Goal: Transaction & Acquisition: Purchase product/service

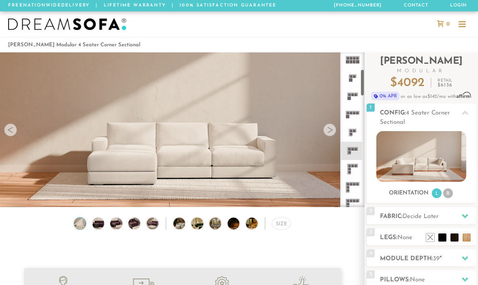
scroll to position [97, 0]
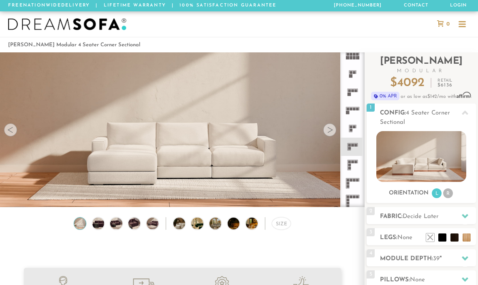
click at [354, 165] on icon at bounding box center [353, 165] width 18 height 18
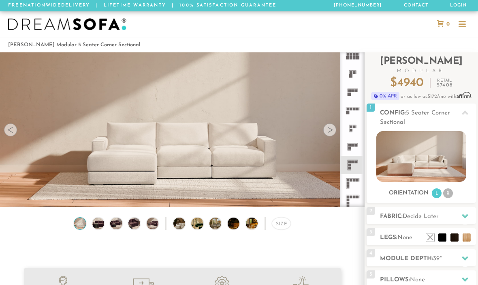
click at [356, 143] on icon at bounding box center [353, 146] width 18 height 18
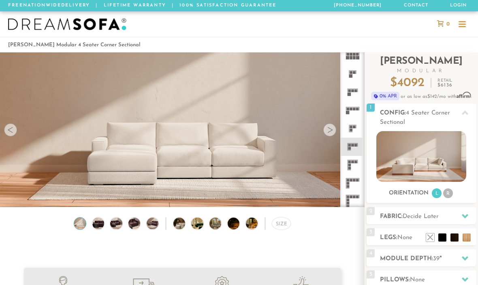
click at [353, 165] on icon at bounding box center [353, 165] width 18 height 18
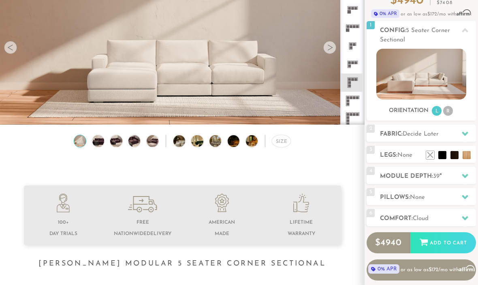
scroll to position [78, 0]
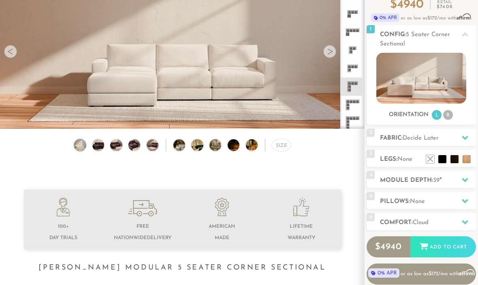
click at [465, 137] on icon at bounding box center [465, 137] width 6 height 4
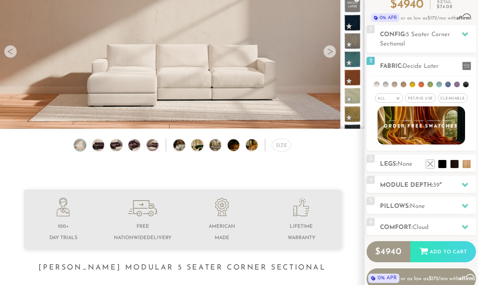
click at [397, 82] on ul at bounding box center [421, 83] width 102 height 15
click at [397, 83] on li at bounding box center [395, 84] width 6 height 6
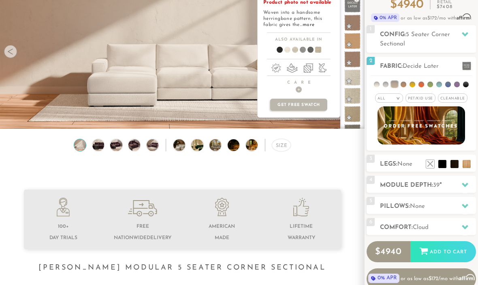
click at [354, 92] on span at bounding box center [353, 96] width 16 height 16
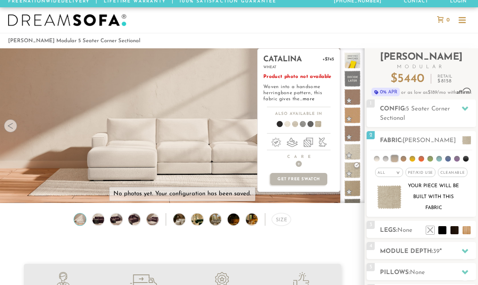
scroll to position [4, 0]
click at [341, 228] on div "Size" at bounding box center [182, 221] width 365 height 17
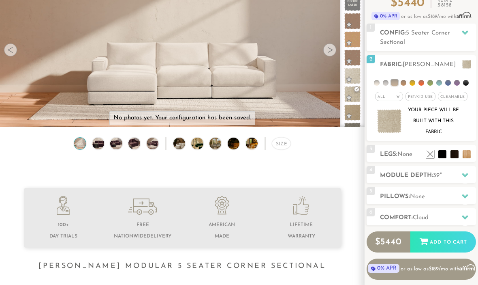
scroll to position [79, 0]
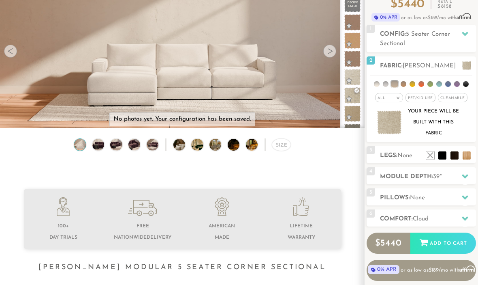
click at [463, 196] on icon at bounding box center [465, 197] width 6 height 4
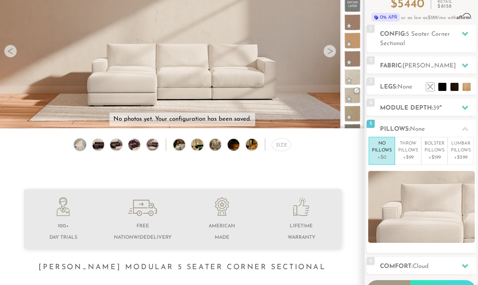
click at [408, 148] on p "Throw Pillows" at bounding box center [408, 146] width 20 height 13
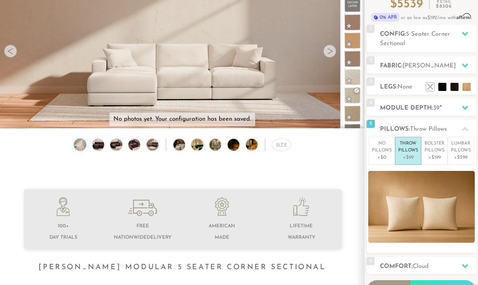
click at [432, 148] on p "Bolster Pillows" at bounding box center [435, 146] width 20 height 13
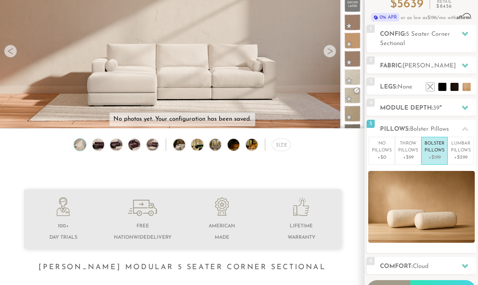
click at [469, 150] on p "Lumbar Pillows" at bounding box center [461, 146] width 20 height 13
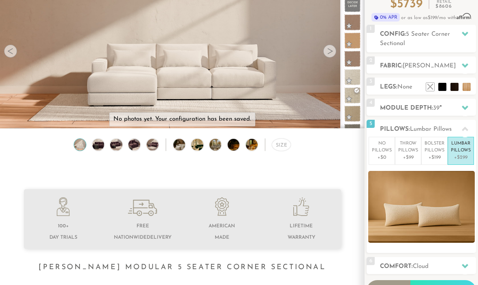
click at [408, 151] on p "Throw Pillows" at bounding box center [408, 146] width 20 height 13
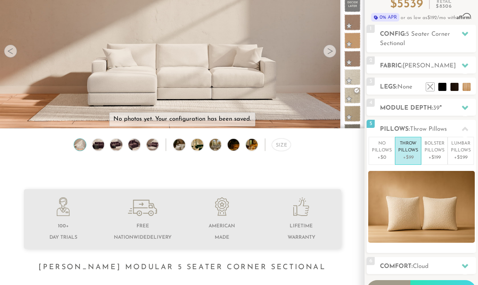
click at [385, 148] on p "No Pillows" at bounding box center [382, 146] width 20 height 13
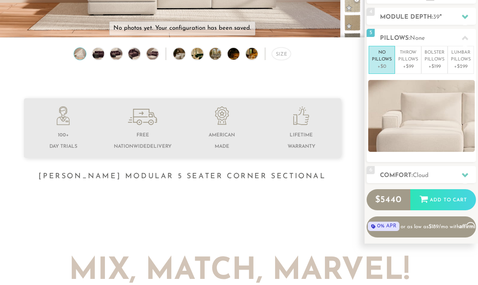
click at [450, 173] on h2 "Comfort: the Cloud" at bounding box center [428, 175] width 96 height 9
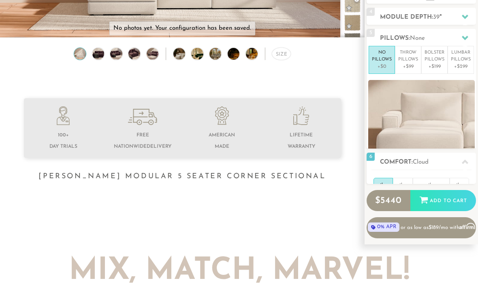
scroll to position [169, 0]
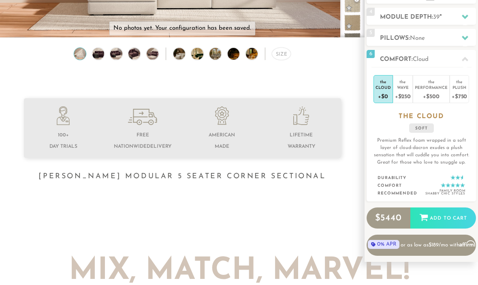
click at [467, 89] on div "Plush" at bounding box center [459, 87] width 15 height 6
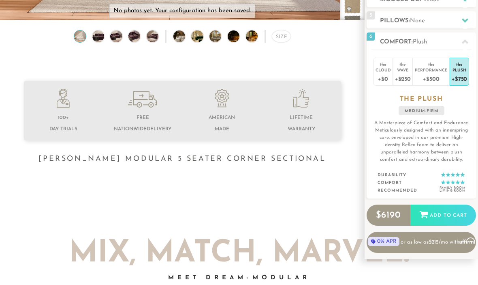
scroll to position [187, 0]
click at [401, 71] on div "Wave" at bounding box center [403, 70] width 16 height 6
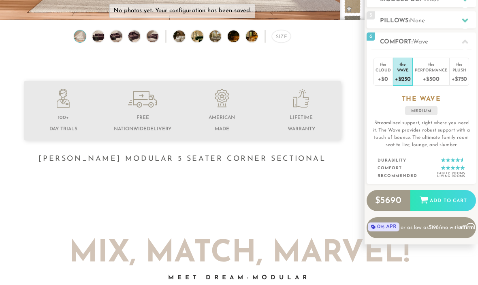
click at [462, 78] on div "+$750" at bounding box center [459, 79] width 15 height 12
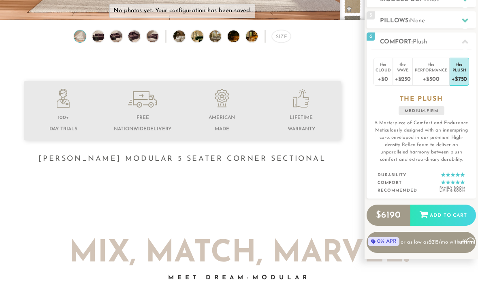
click at [428, 72] on div "Performance" at bounding box center [431, 70] width 33 height 6
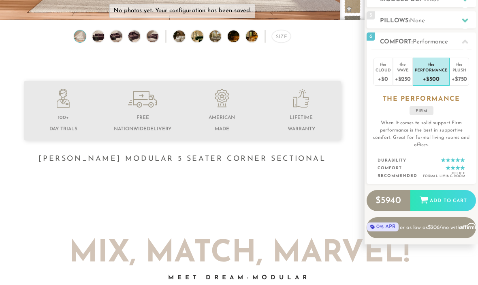
click at [400, 72] on div "Wave" at bounding box center [403, 70] width 16 height 6
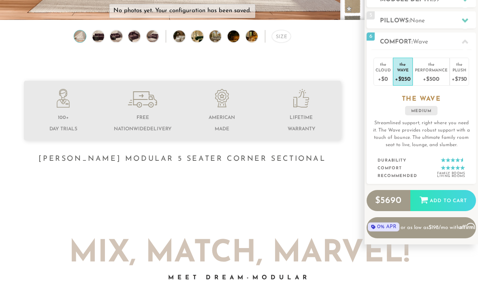
click at [386, 72] on div "Cloud" at bounding box center [383, 70] width 15 height 6
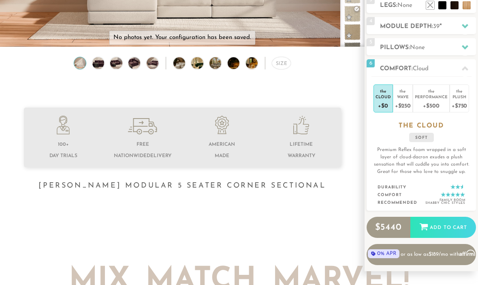
click at [466, 94] on div "Plush" at bounding box center [459, 97] width 15 height 6
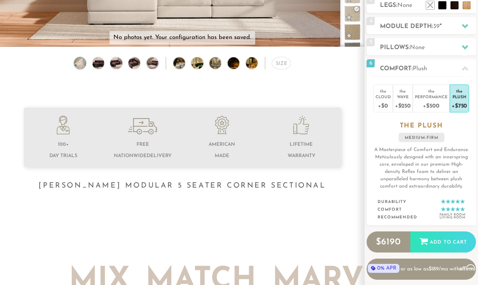
scroll to position [160, 0]
click at [425, 98] on div "Performance" at bounding box center [431, 97] width 33 height 6
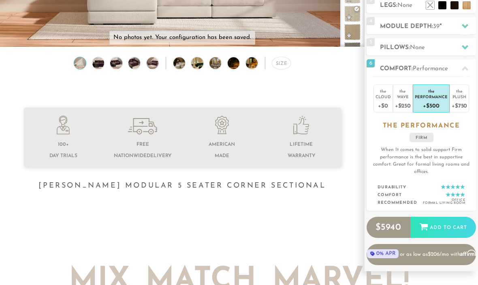
click at [400, 98] on div "Wave" at bounding box center [403, 97] width 16 height 6
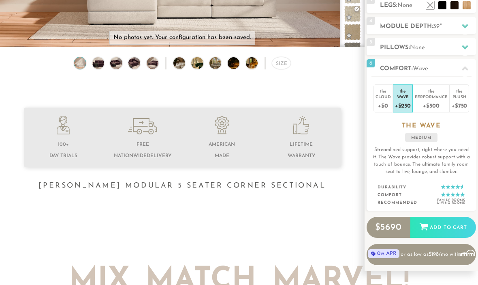
click at [466, 98] on div "Plush" at bounding box center [459, 97] width 15 height 6
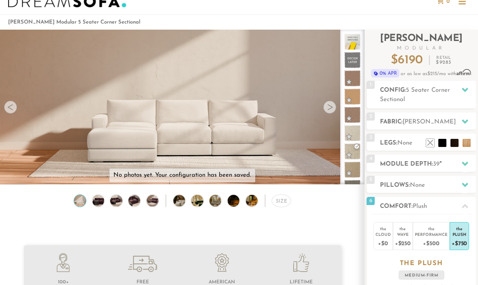
scroll to position [0, 0]
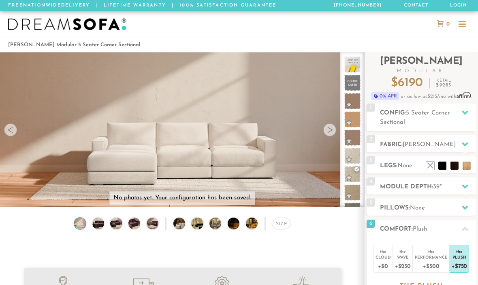
click at [330, 129] on div at bounding box center [329, 129] width 13 height 13
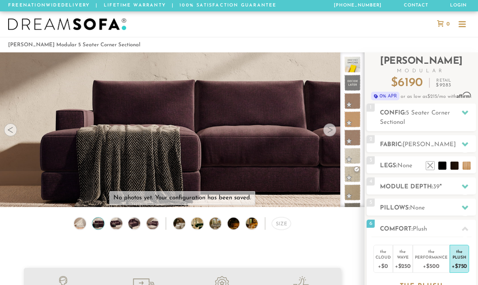
click at [334, 126] on div at bounding box center [329, 129] width 13 height 13
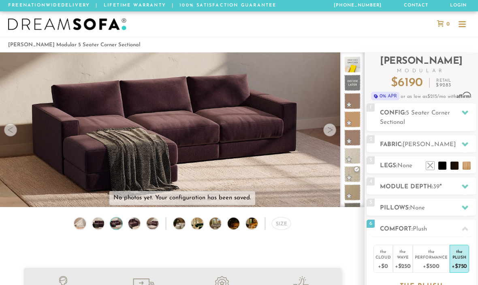
click at [335, 129] on div at bounding box center [329, 129] width 13 height 13
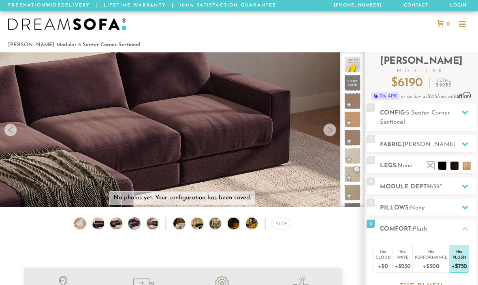
click at [332, 126] on div at bounding box center [329, 129] width 13 height 13
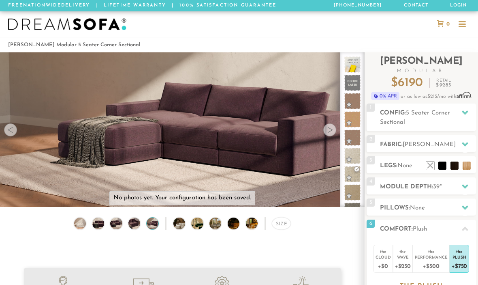
click at [332, 128] on div at bounding box center [329, 129] width 13 height 13
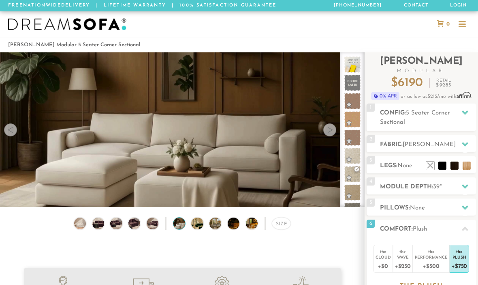
click at [334, 127] on div at bounding box center [329, 129] width 13 height 13
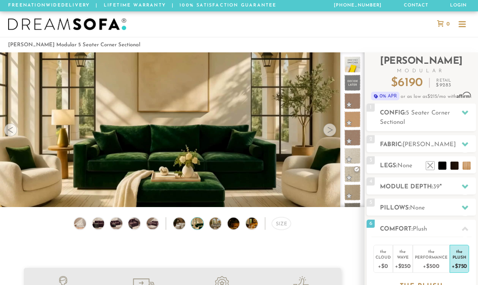
click at [335, 128] on div at bounding box center [329, 129] width 13 height 13
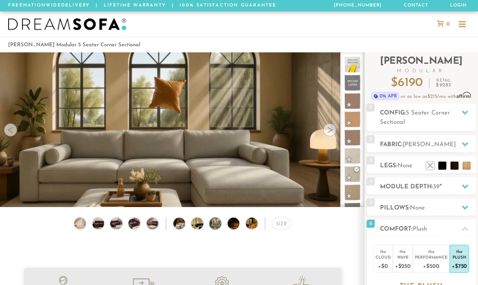
click at [333, 128] on div at bounding box center [329, 129] width 13 height 13
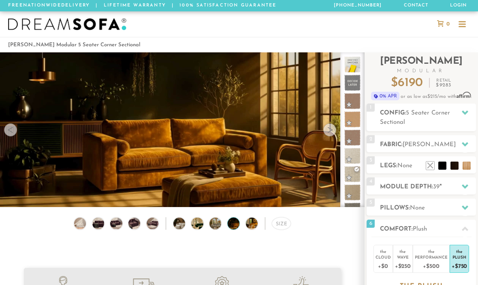
click at [333, 130] on div at bounding box center [329, 129] width 13 height 13
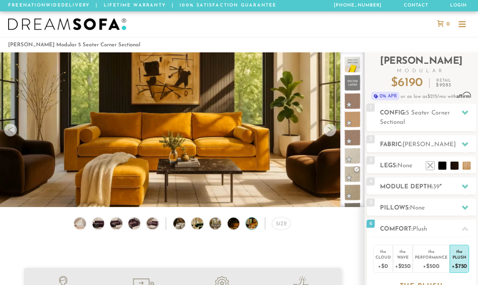
click at [332, 129] on div at bounding box center [329, 129] width 13 height 13
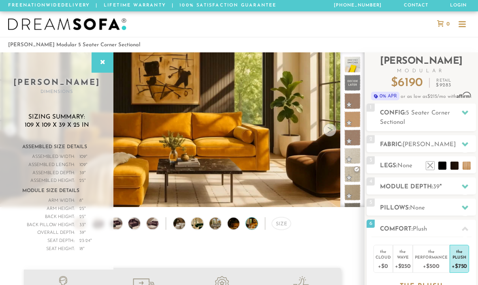
click at [337, 131] on video at bounding box center [182, 125] width 365 height 205
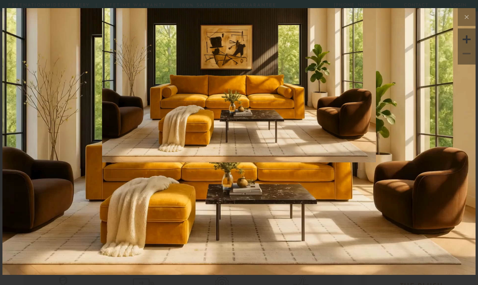
click at [464, 20] on icon at bounding box center [467, 17] width 10 height 10
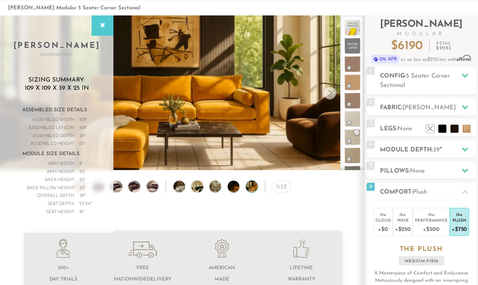
scroll to position [38, 0]
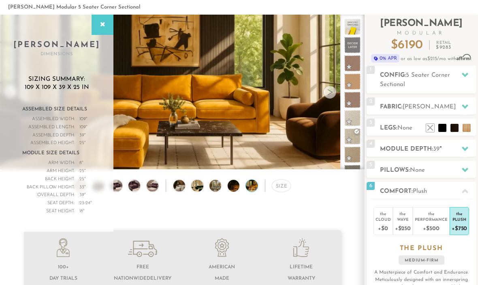
click at [437, 80] on h2 "Config: 5 Seater Corner Sectional" at bounding box center [428, 80] width 96 height 19
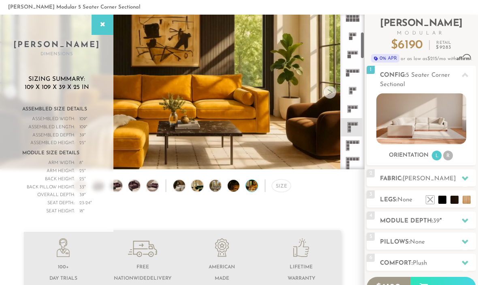
click at [356, 106] on rect at bounding box center [355, 107] width 3 height 3
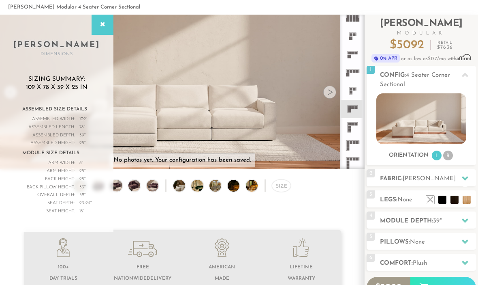
click at [357, 125] on rect at bounding box center [355, 123] width 3 height 3
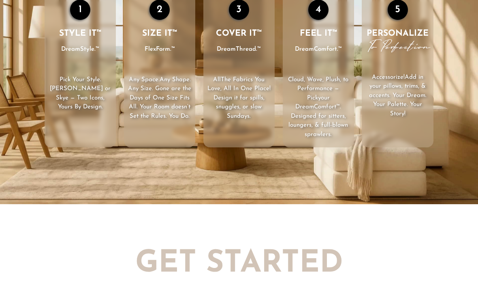
scroll to position [1056, 0]
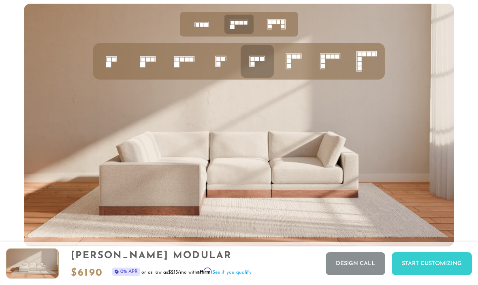
scroll to position [2888, 0]
click at [293, 60] on icon at bounding box center [294, 62] width 28 height 28
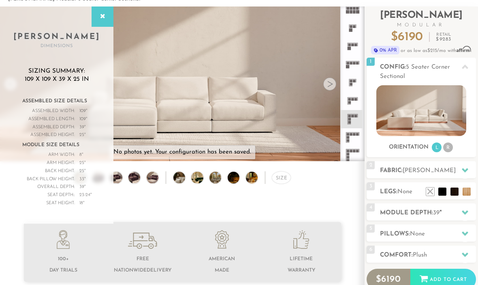
scroll to position [71, 0]
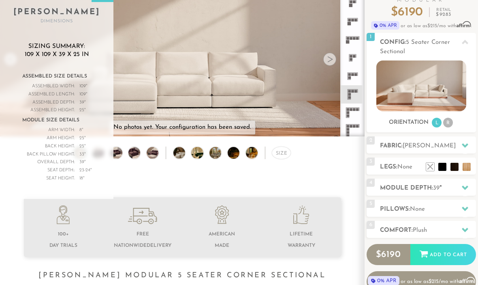
click at [458, 139] on div "2 Fabric: [PERSON_NAME]" at bounding box center [421, 144] width 109 height 17
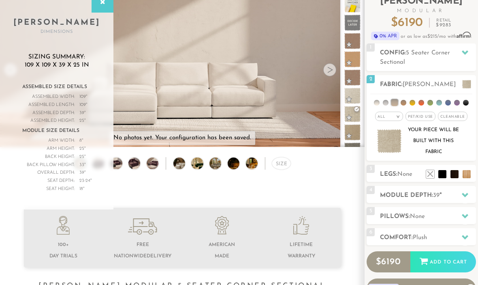
scroll to position [63, 0]
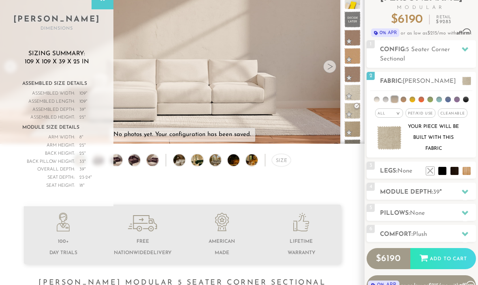
click at [473, 166] on div "3 Legs: None $0 $199 Nailheads:" at bounding box center [421, 169] width 109 height 17
click at [467, 173] on li at bounding box center [467, 171] width 8 height 8
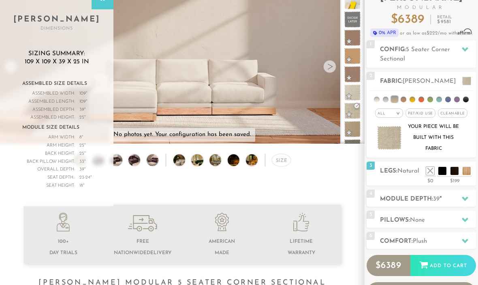
click at [401, 173] on span "Natural" at bounding box center [409, 171] width 22 height 6
click at [454, 169] on li at bounding box center [455, 171] width 8 height 8
click at [402, 173] on span "Espresso" at bounding box center [410, 171] width 24 height 6
click at [445, 173] on li at bounding box center [443, 171] width 8 height 8
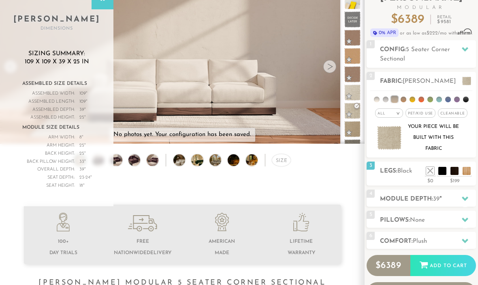
click at [454, 170] on li at bounding box center [455, 171] width 8 height 8
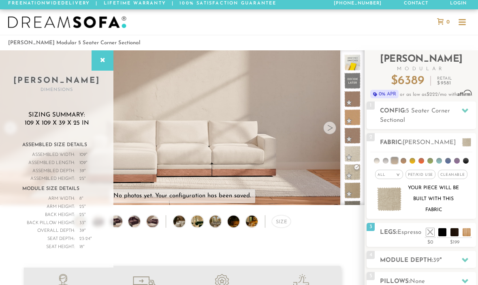
scroll to position [2, 0]
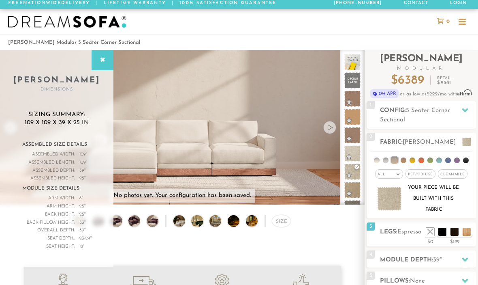
click at [464, 22] on div at bounding box center [462, 21] width 7 height 1
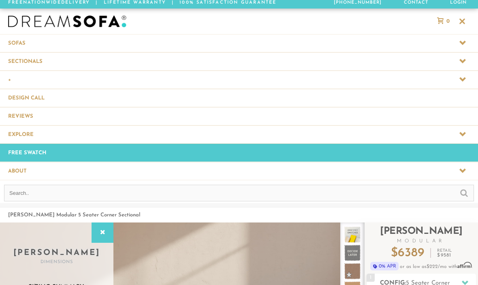
scroll to position [3, 0]
click at [467, 134] on span at bounding box center [239, 134] width 478 height 18
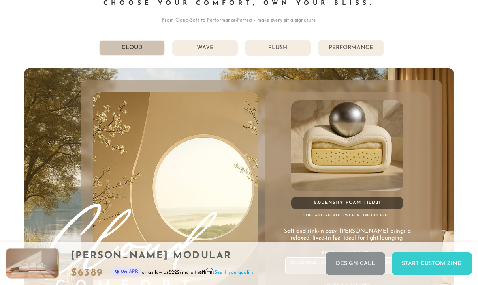
scroll to position [4555, 0]
click at [197, 46] on li "Wave" at bounding box center [205, 48] width 66 height 15
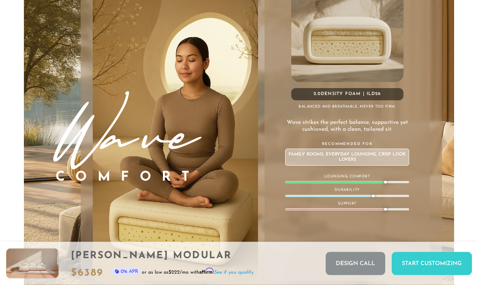
scroll to position [4671, 0]
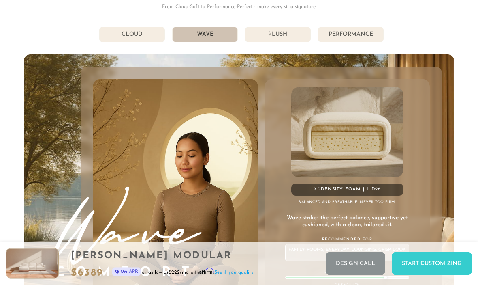
click at [275, 34] on li "Plush" at bounding box center [278, 34] width 66 height 15
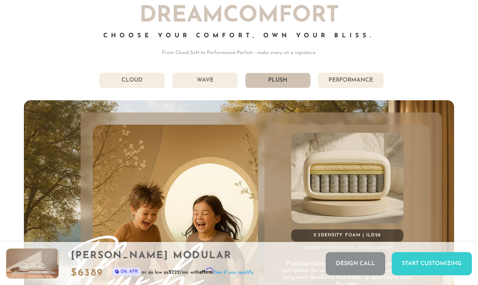
scroll to position [4523, 0]
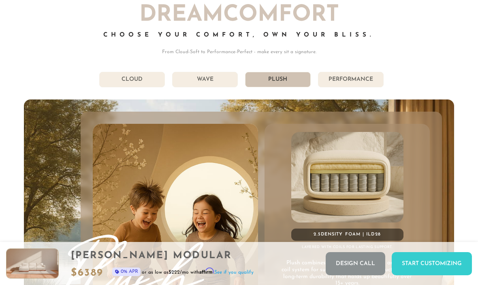
click at [356, 80] on li "Performance" at bounding box center [351, 79] width 66 height 15
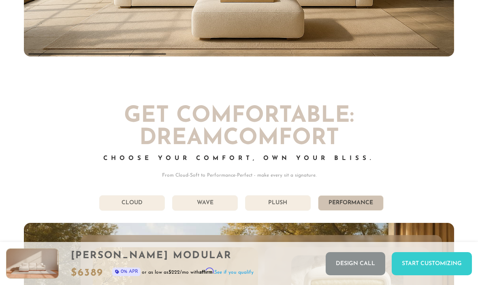
scroll to position [4400, 0]
